Goal: Communication & Community: Answer question/provide support

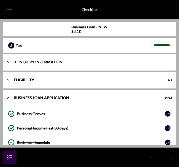
click at [59, 62] on div "INQUIRY INFORMATION" at bounding box center [93, 61] width 151 height 3
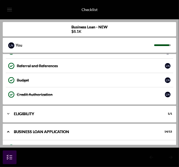
scroll to position [83, 0]
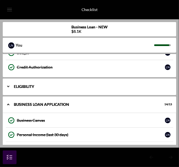
click at [60, 83] on div "Icon/Expander ELIGIBILITY 1 / 1" at bounding box center [90, 86] width 174 height 17
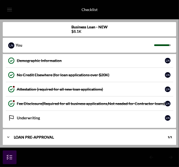
scroll to position [331, 0]
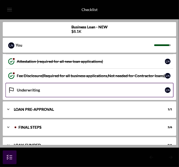
click at [60, 88] on div "Underwriting" at bounding box center [91, 90] width 149 height 4
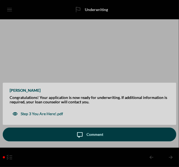
click at [101, 132] on div "Comment" at bounding box center [95, 135] width 17 height 14
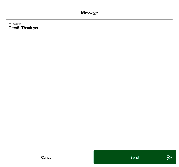
type textarea "Great! Thank you!"
click at [134, 154] on div "Send" at bounding box center [135, 158] width 9 height 14
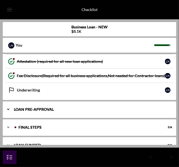
scroll to position [338, 0]
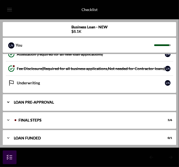
click at [86, 101] on div "Icon/Expander LOAN PRE-APPROVAL 1 / 1" at bounding box center [90, 102] width 174 height 17
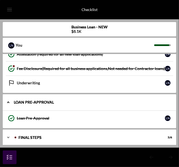
scroll to position [356, 0]
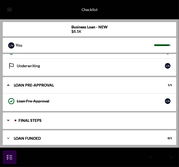
click at [86, 113] on div "Icon/Expander FINAL STEPS 5 / 6" at bounding box center [90, 120] width 174 height 17
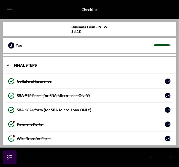
scroll to position [438, 0]
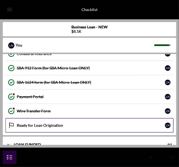
click at [84, 118] on link "Ready for Loan Origination Ready for Loan Origination L N" at bounding box center [90, 125] width 168 height 14
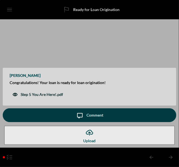
click at [47, 95] on div "Step 5 You Are Here!.pdf" at bounding box center [42, 94] width 43 height 4
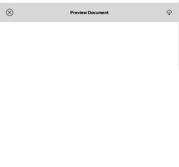
click at [12, 12] on icon "Icon/Close" at bounding box center [10, 13] width 14 height 14
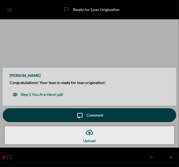
click at [100, 114] on div "Comment" at bounding box center [95, 116] width 17 height 14
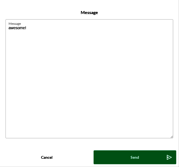
type textarea "awesome!"
click at [132, 154] on div "Send" at bounding box center [135, 158] width 9 height 14
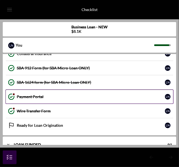
scroll to position [443, 0]
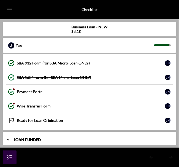
click at [82, 138] on div "LOAN FUNDED" at bounding box center [92, 139] width 156 height 3
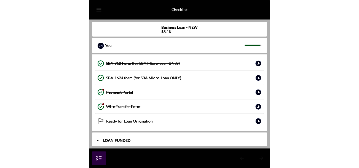
scroll to position [461, 0]
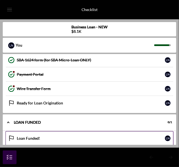
click at [42, 136] on div "Loan Funded!" at bounding box center [91, 138] width 149 height 4
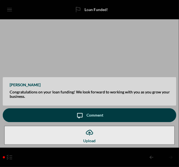
click at [73, 135] on button "Icon/Upload Upload" at bounding box center [89, 135] width 171 height 19
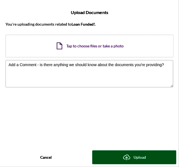
click at [43, 157] on div "Cancel" at bounding box center [47, 158] width 12 height 14
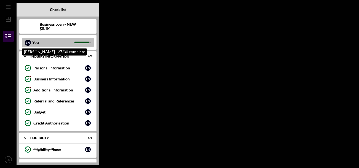
click at [51, 40] on div "You" at bounding box center [53, 42] width 42 height 9
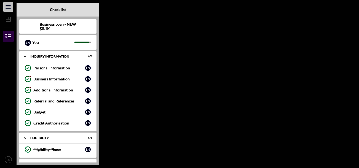
click at [9, 6] on line "button" at bounding box center [8, 6] width 4 height 0
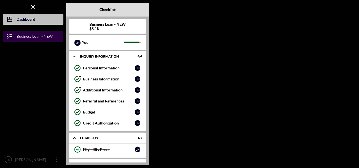
click at [28, 20] on div "Dashboard" at bounding box center [26, 20] width 19 height 12
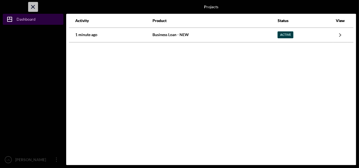
click at [32, 8] on line "button" at bounding box center [32, 6] width 3 height 3
